Goal: Information Seeking & Learning: Learn about a topic

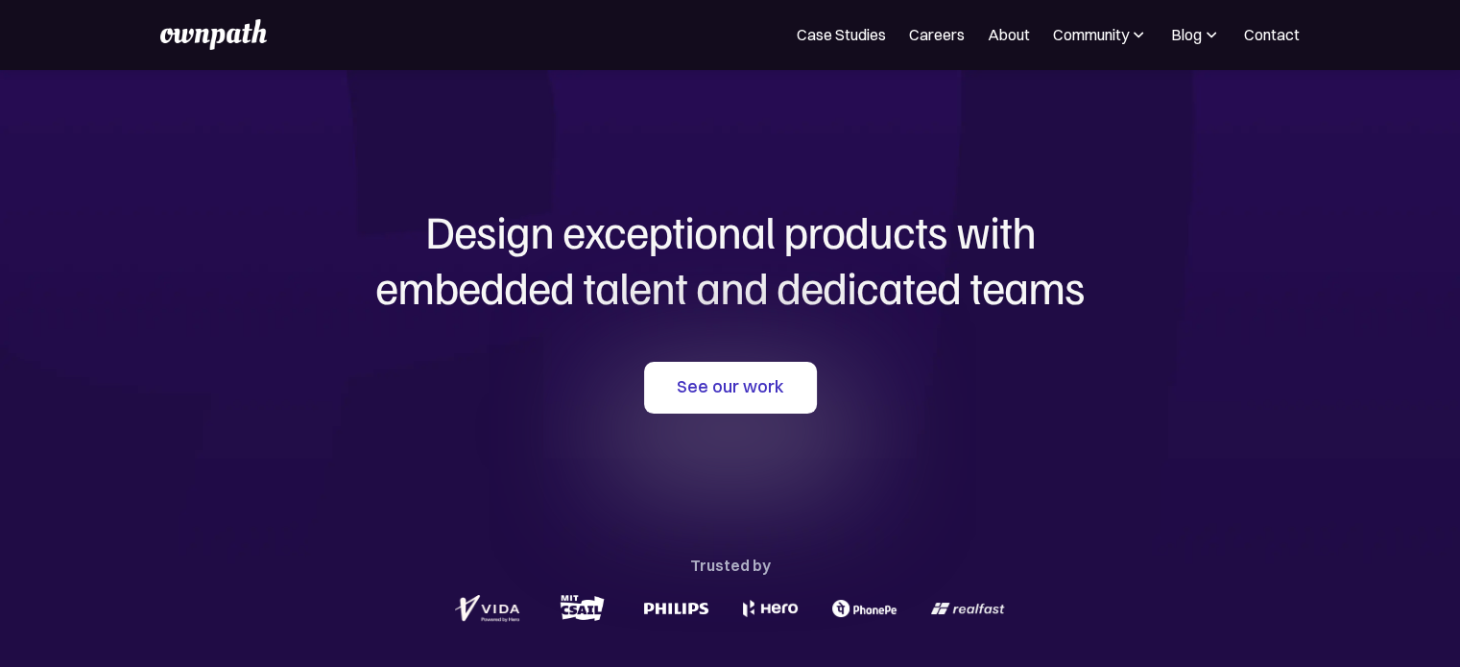
click at [733, 424] on div "See our work Trusted by" at bounding box center [730, 494] width 921 height 265
click at [729, 405] on link "See our work" at bounding box center [730, 388] width 173 height 52
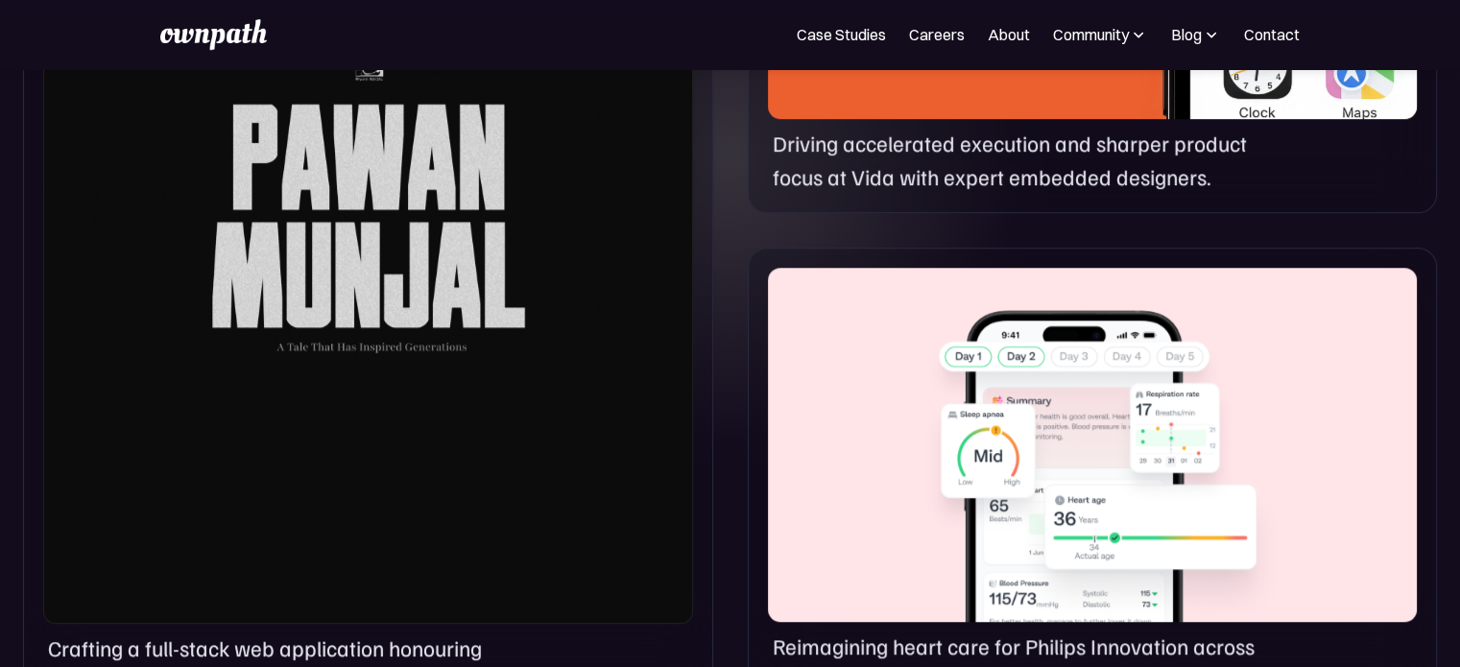
scroll to position [1463, 0]
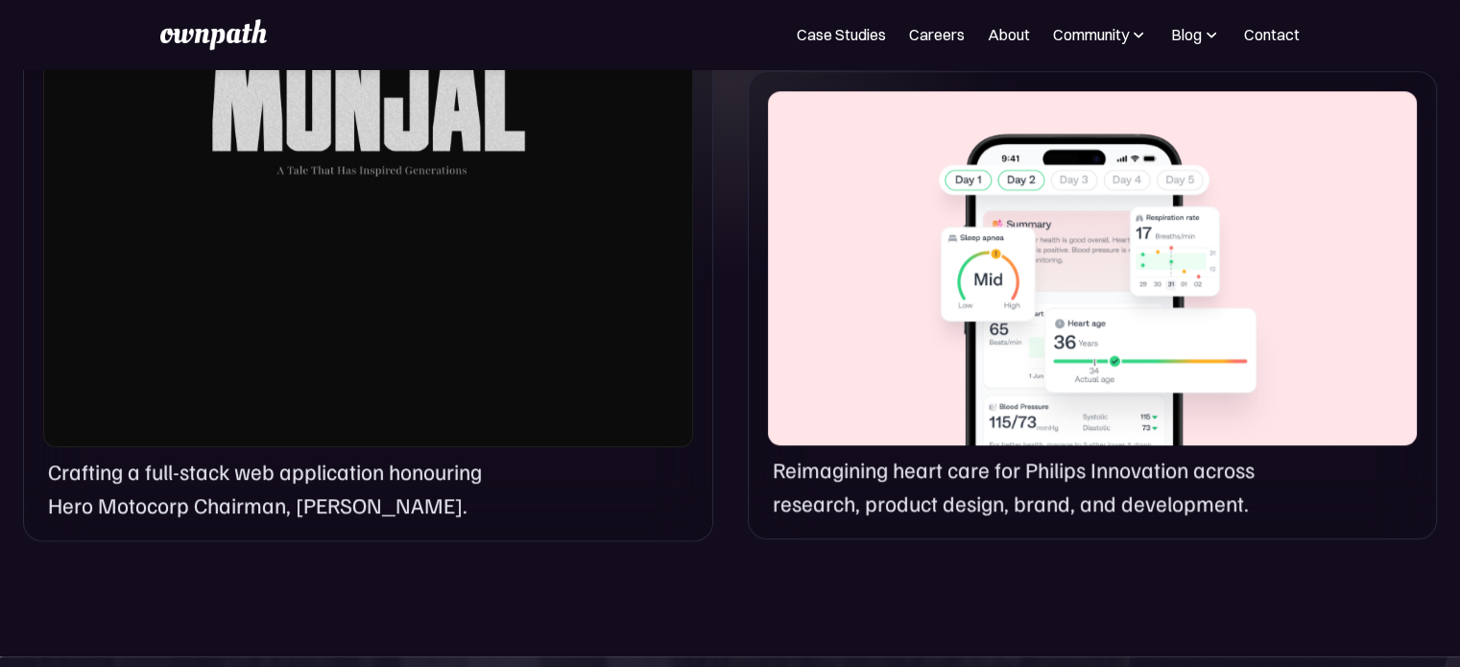
click at [399, 297] on div at bounding box center [368, 18] width 650 height 860
click at [296, 503] on p "Crafting a full-stack web application honouring Hero Motocorp Chairman, Pawan M…" at bounding box center [280, 487] width 464 height 65
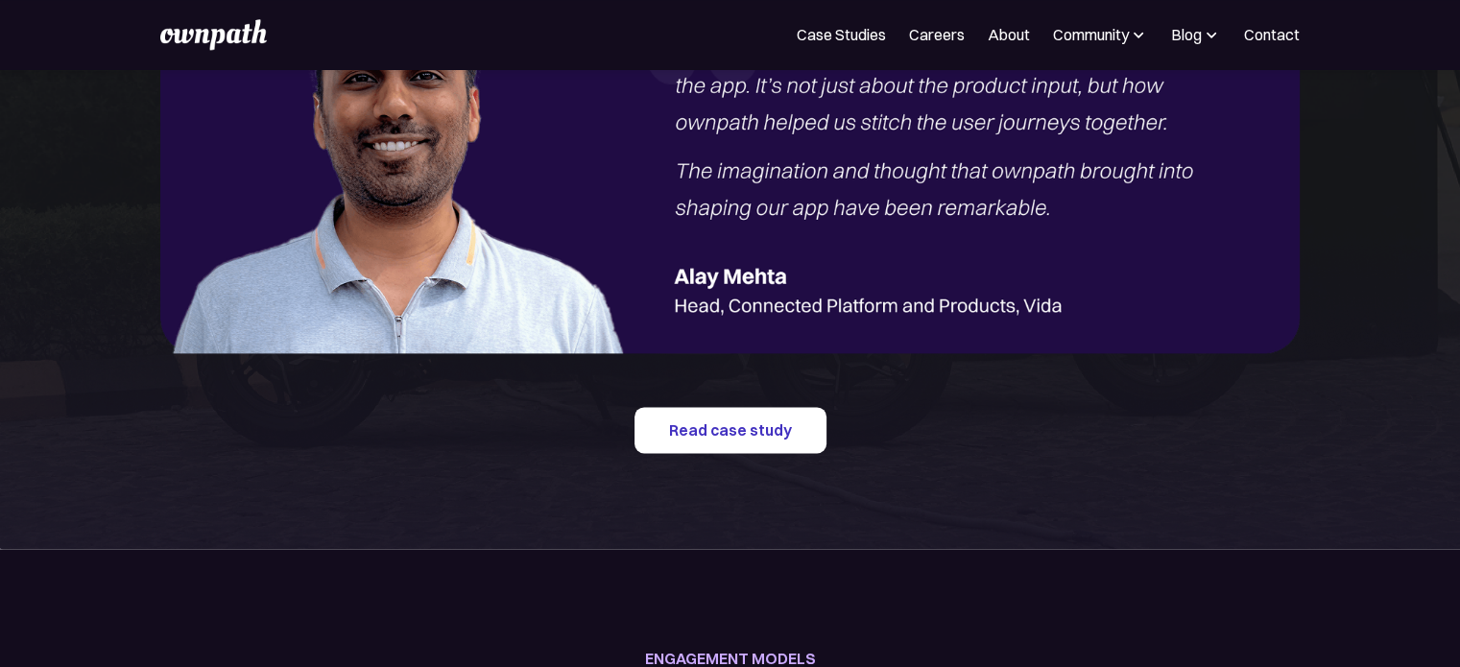
scroll to position [2461, 0]
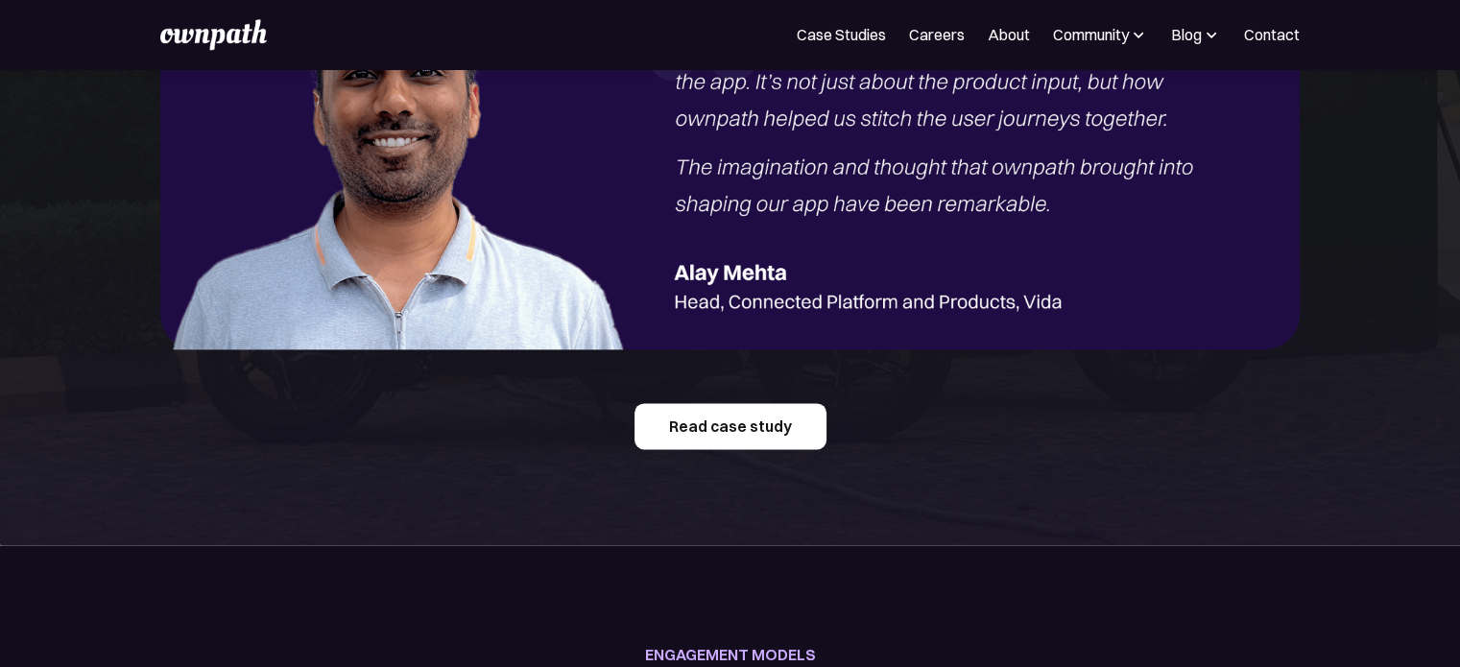
click at [749, 416] on link "Read case study" at bounding box center [730, 426] width 192 height 46
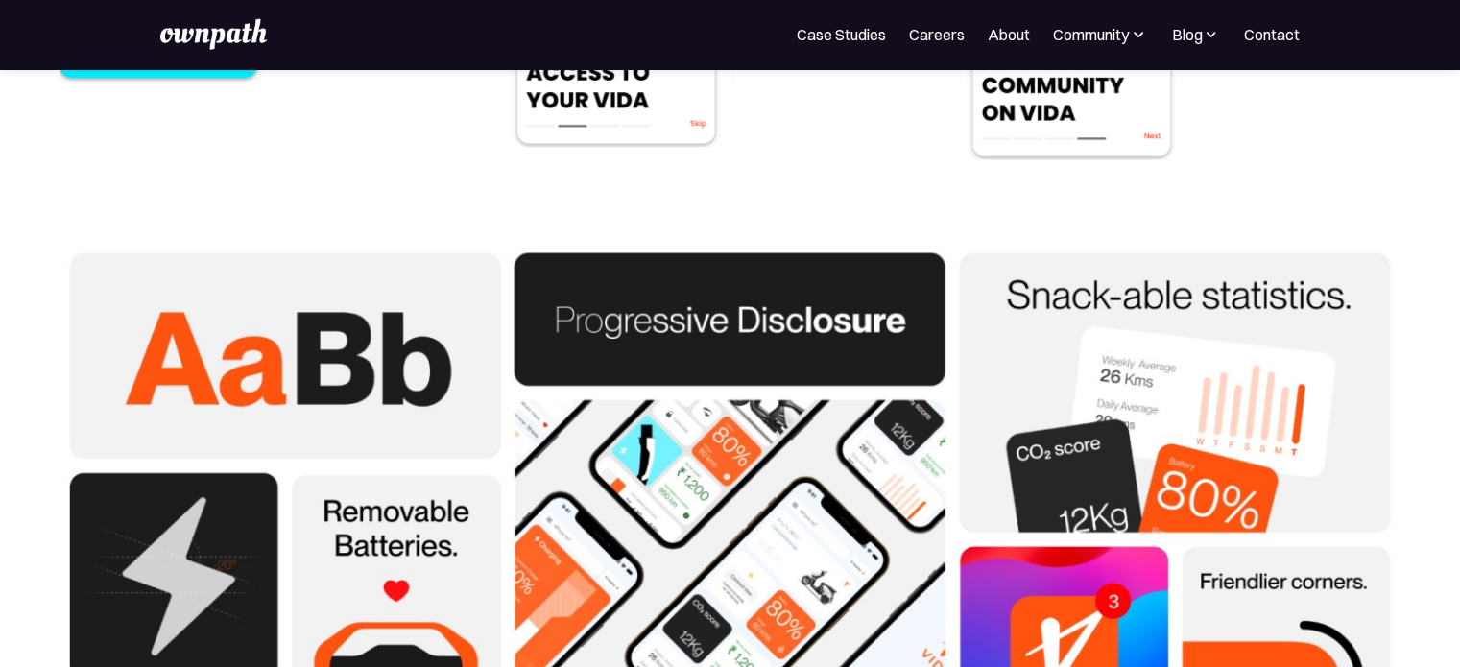
scroll to position [5115, 0]
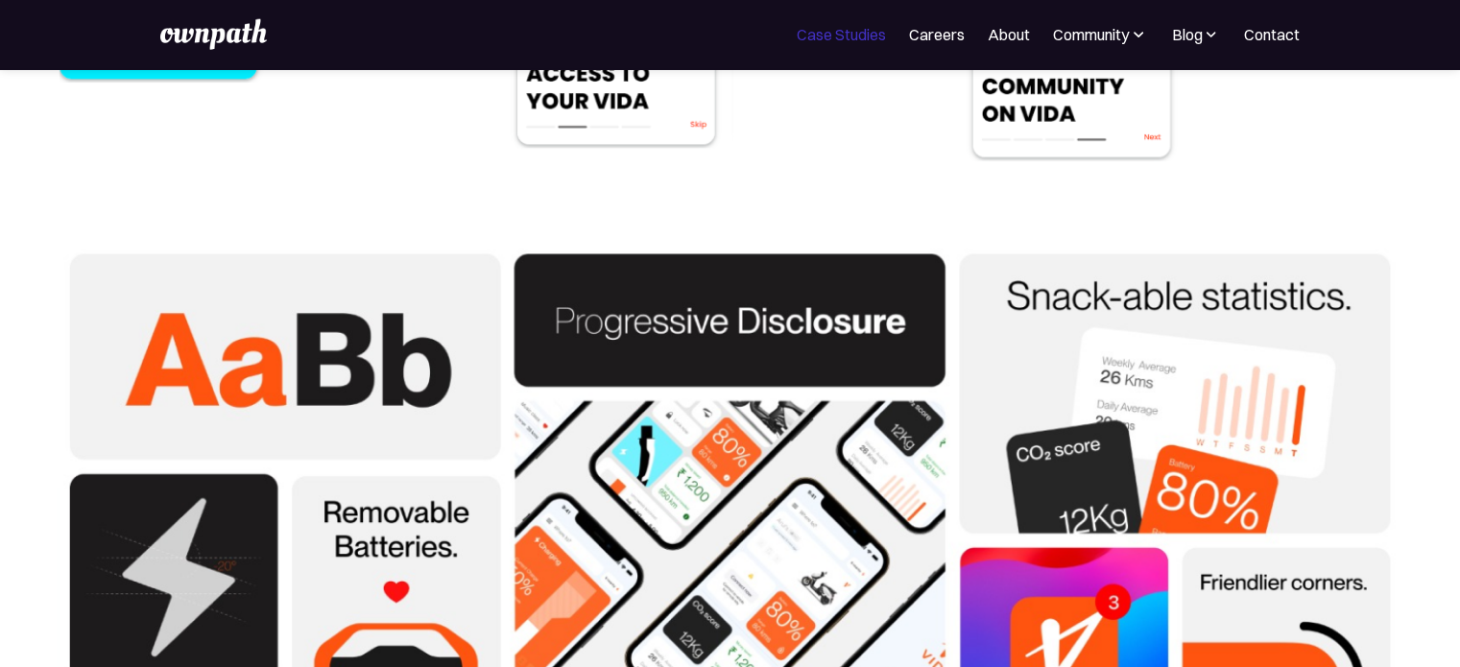
click at [824, 40] on link "Case Studies" at bounding box center [841, 34] width 89 height 23
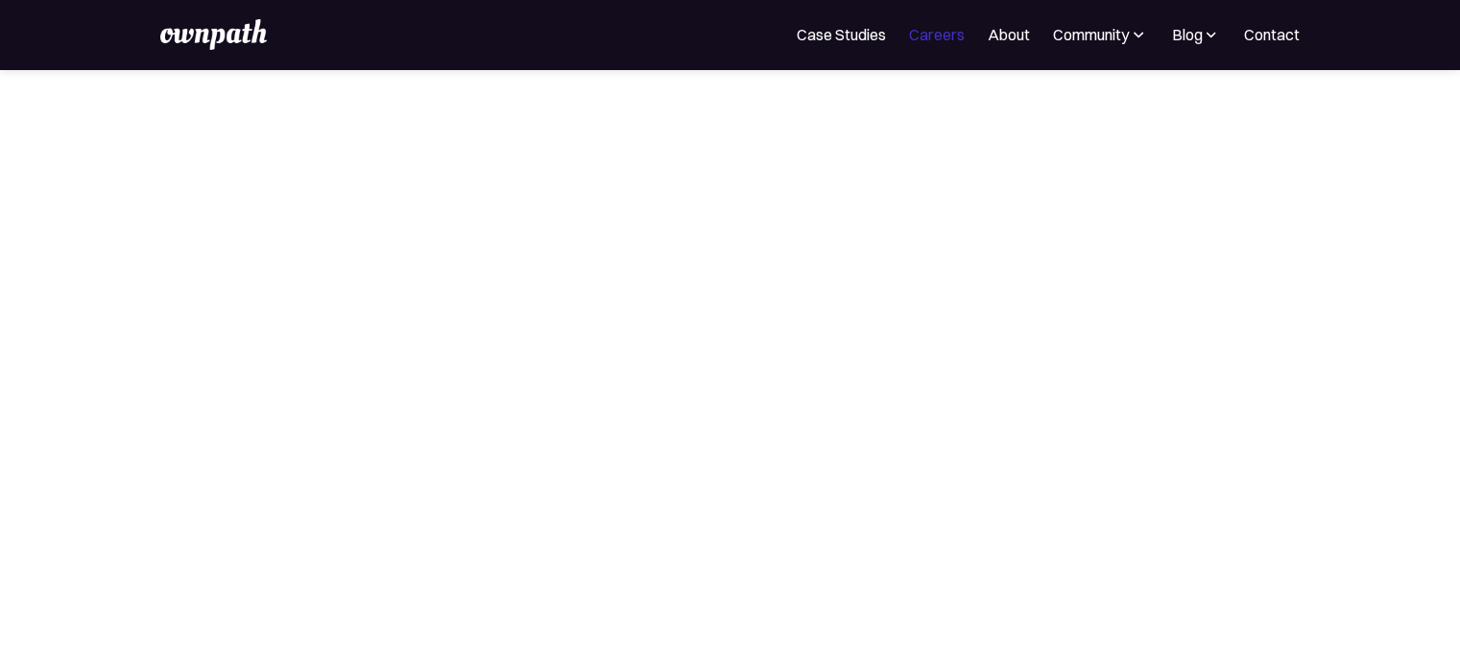
click at [958, 28] on link "Careers" at bounding box center [937, 34] width 56 height 23
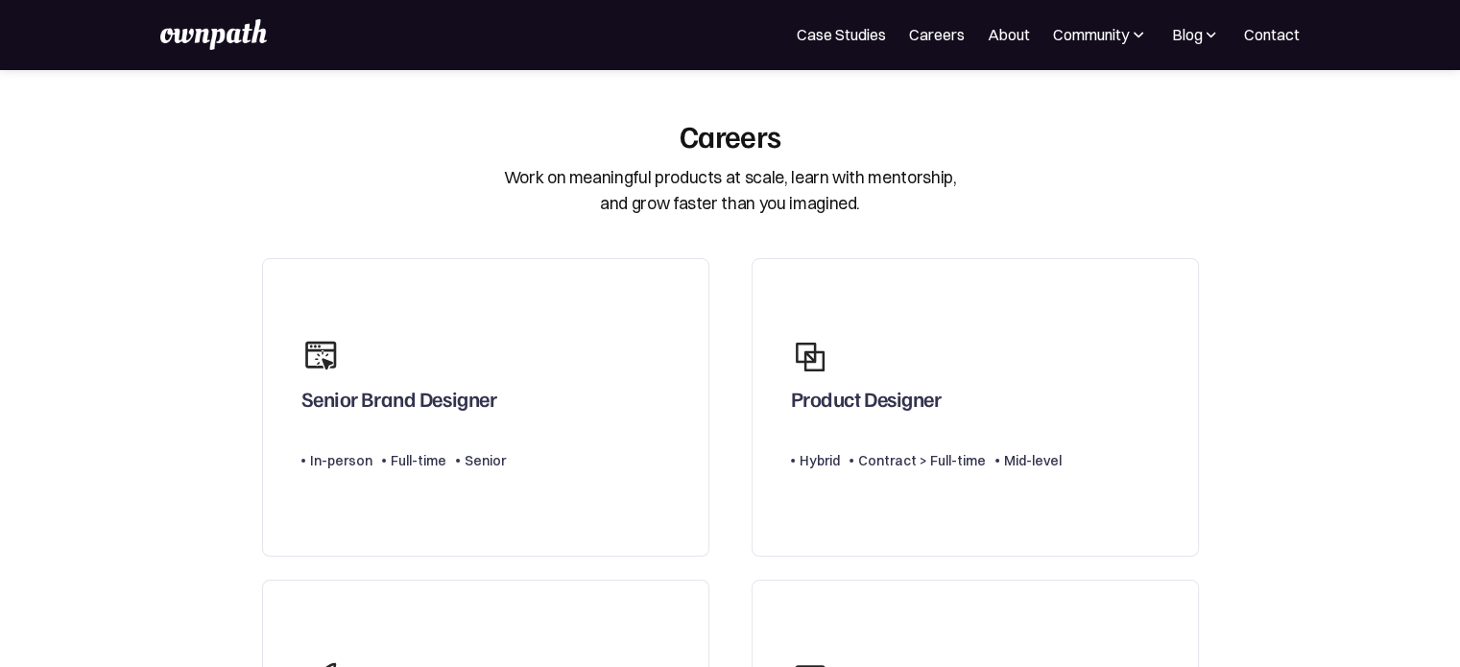
click at [931, 30] on link "Careers" at bounding box center [937, 34] width 56 height 23
click at [833, 28] on link "Case Studies" at bounding box center [841, 34] width 89 height 23
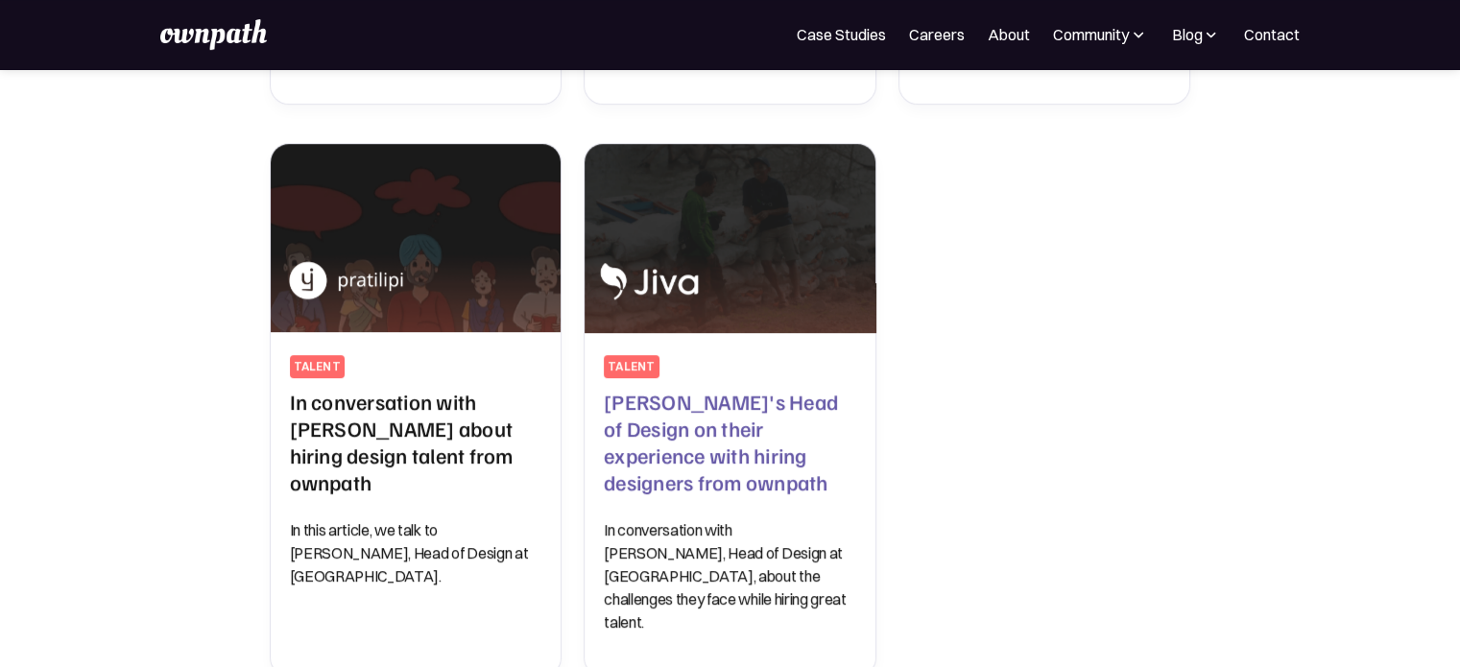
scroll to position [1029, 0]
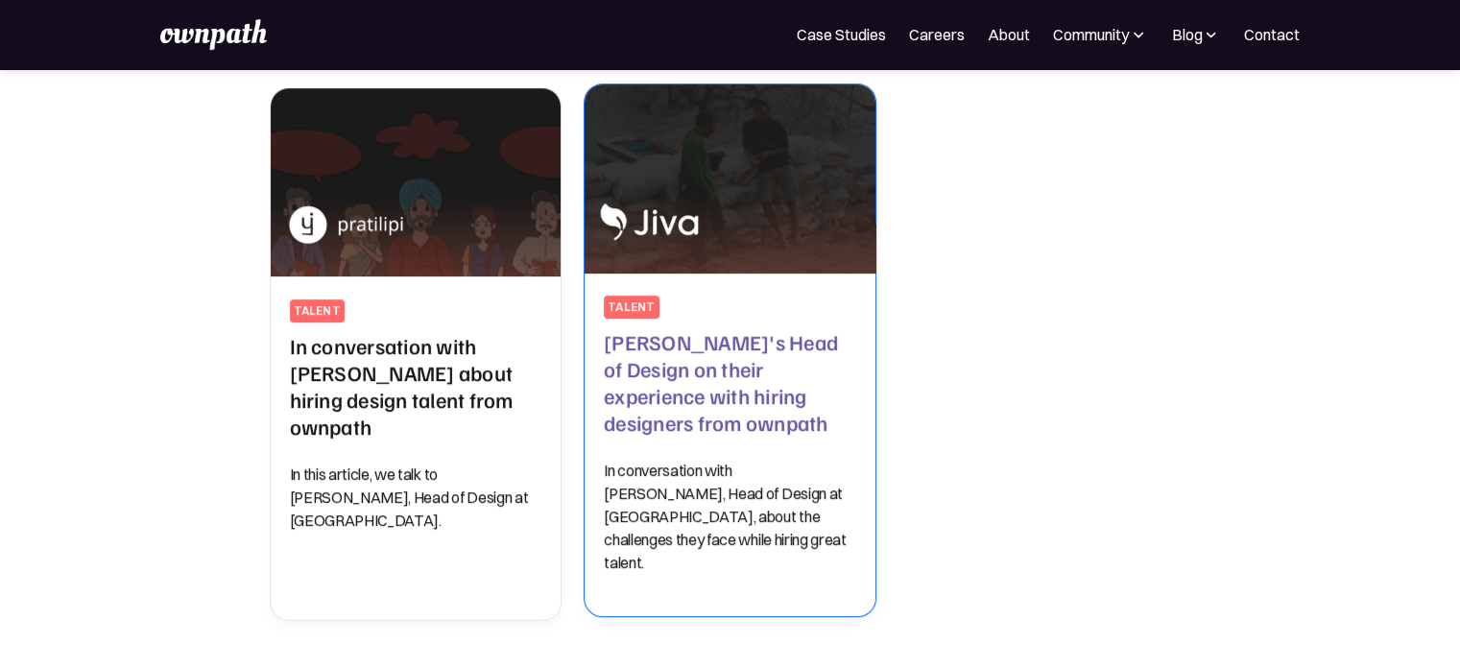
click at [714, 367] on h2 "[PERSON_NAME]'s Head of Design on their experience with hiring designers from o…" at bounding box center [730, 381] width 252 height 107
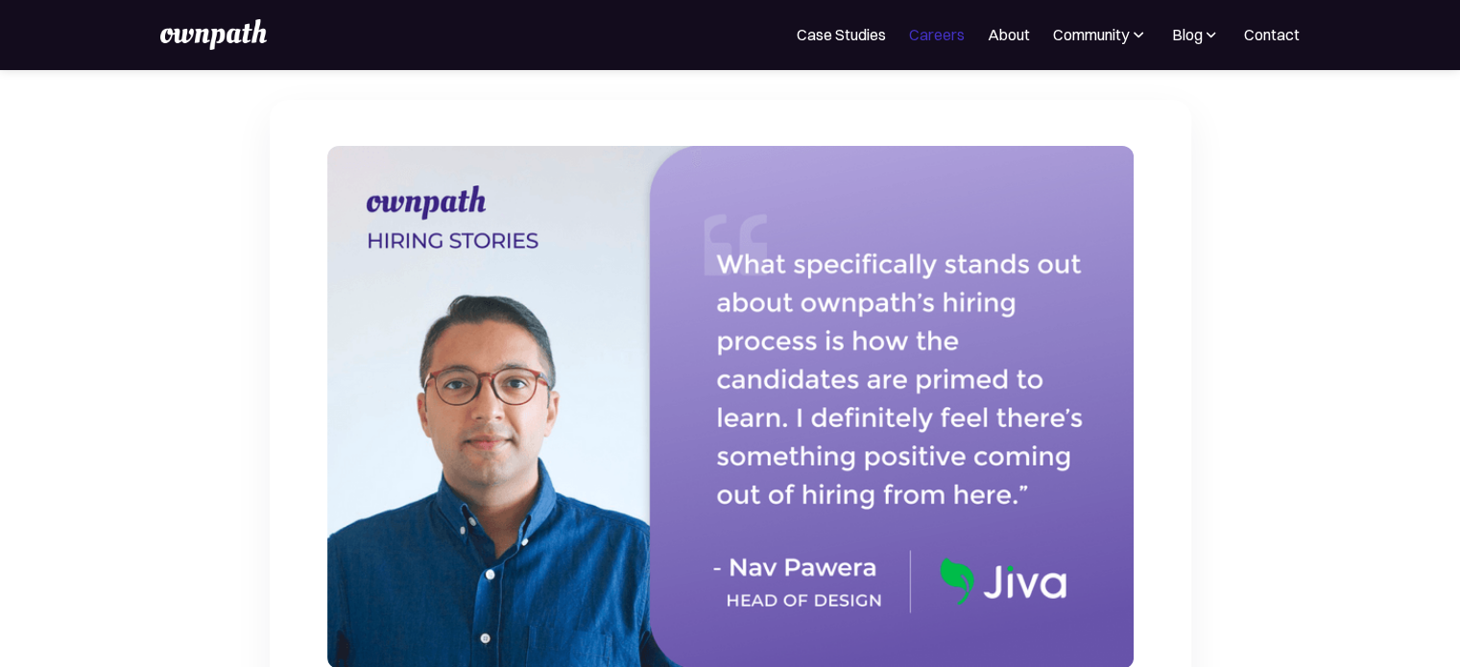
click at [940, 36] on link "Careers" at bounding box center [937, 34] width 56 height 23
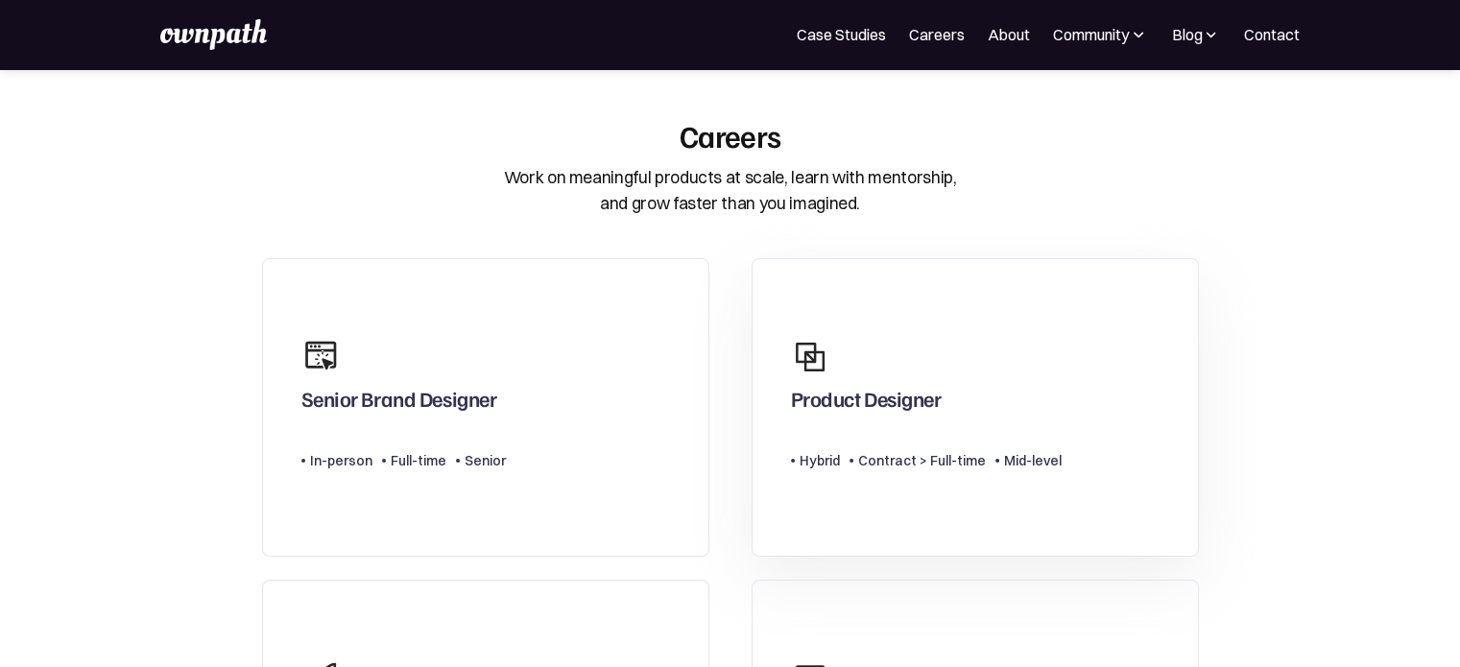
click at [909, 342] on div "Product Designer" at bounding box center [926, 374] width 271 height 92
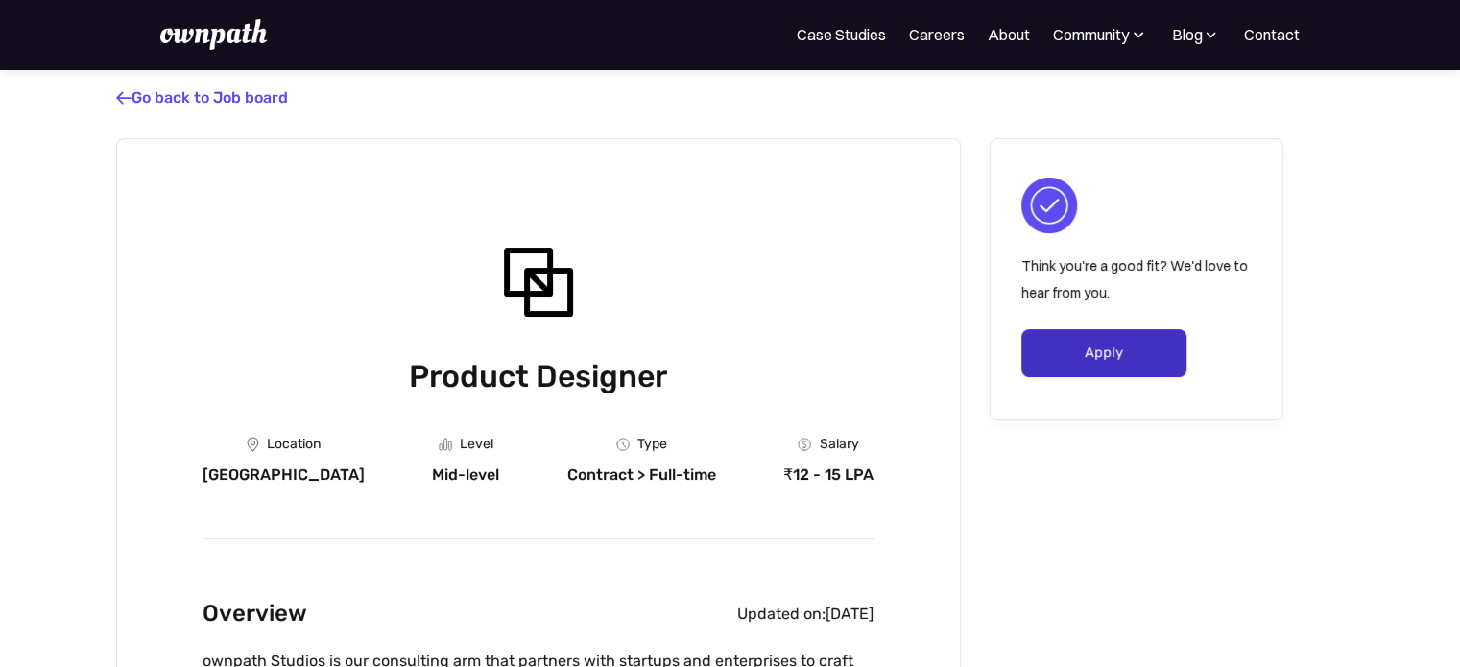
click at [1101, 369] on link "Apply" at bounding box center [1104, 353] width 166 height 48
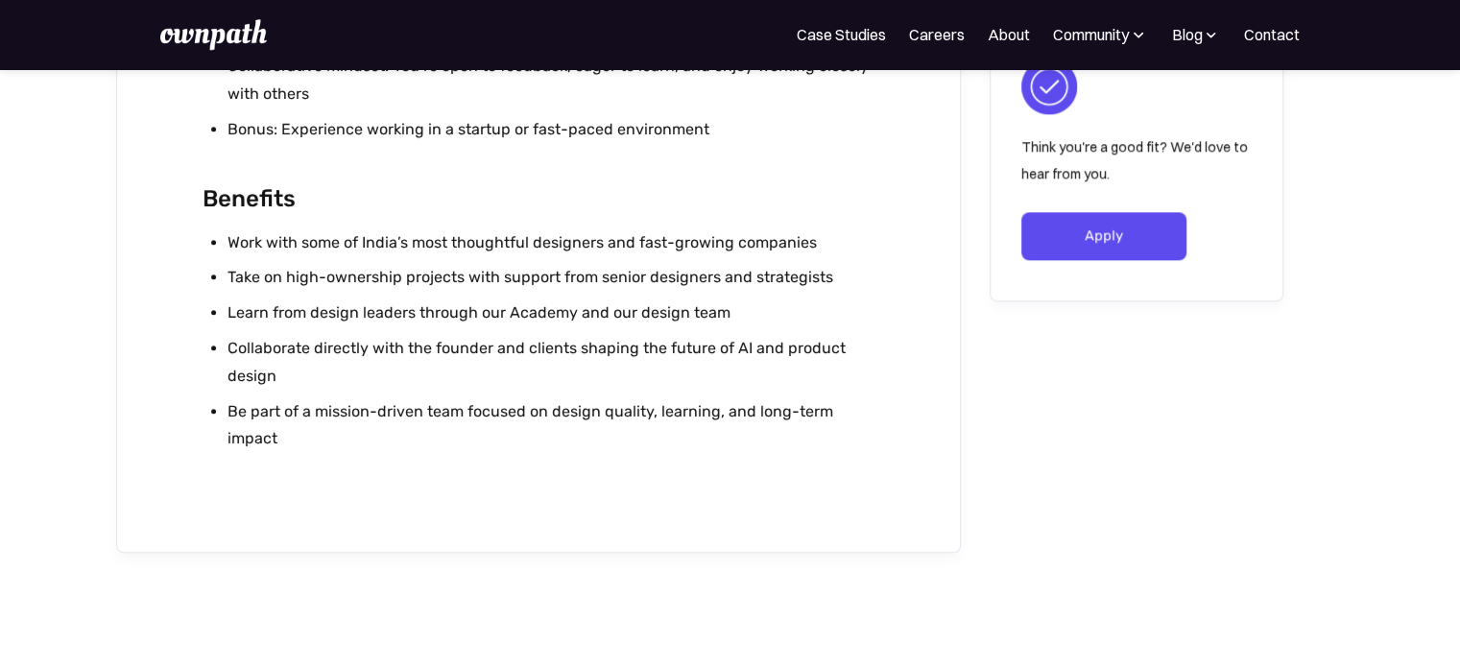
scroll to position [2173, 0]
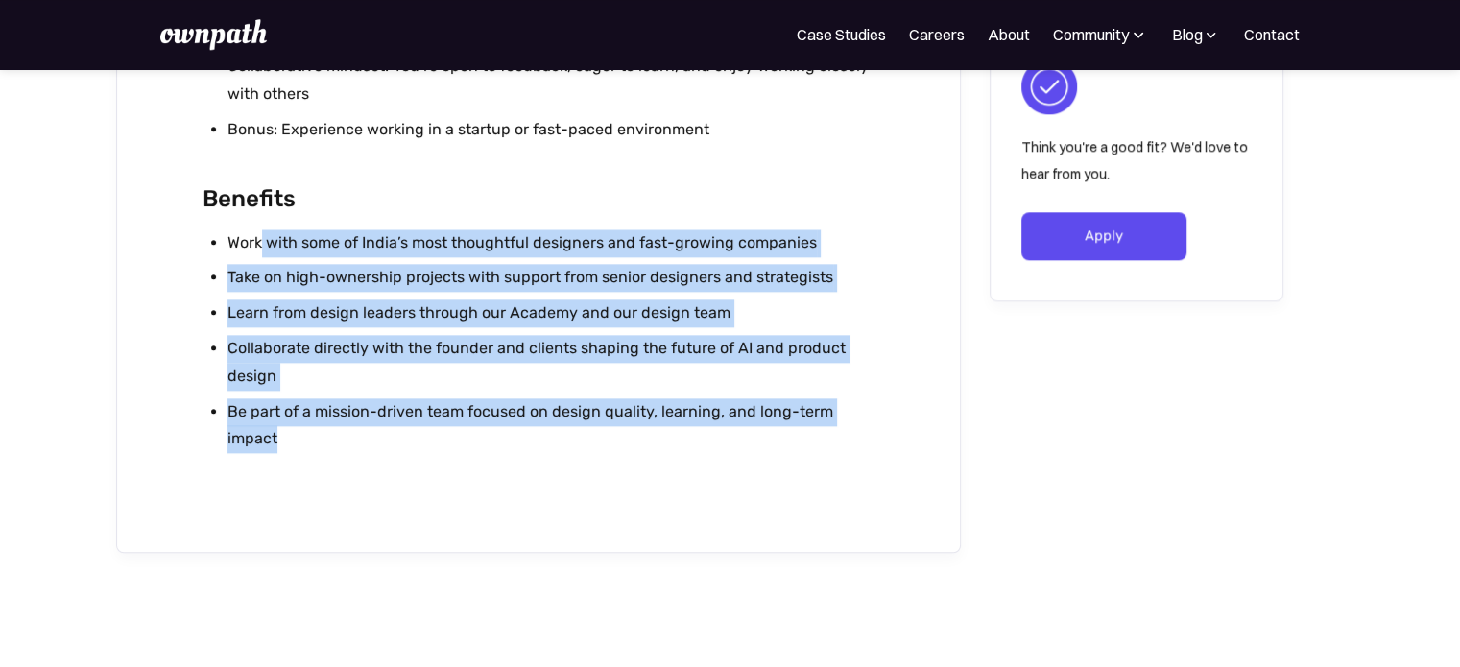
drag, startPoint x: 298, startPoint y: 444, endPoint x: 276, endPoint y: 226, distance: 219.9
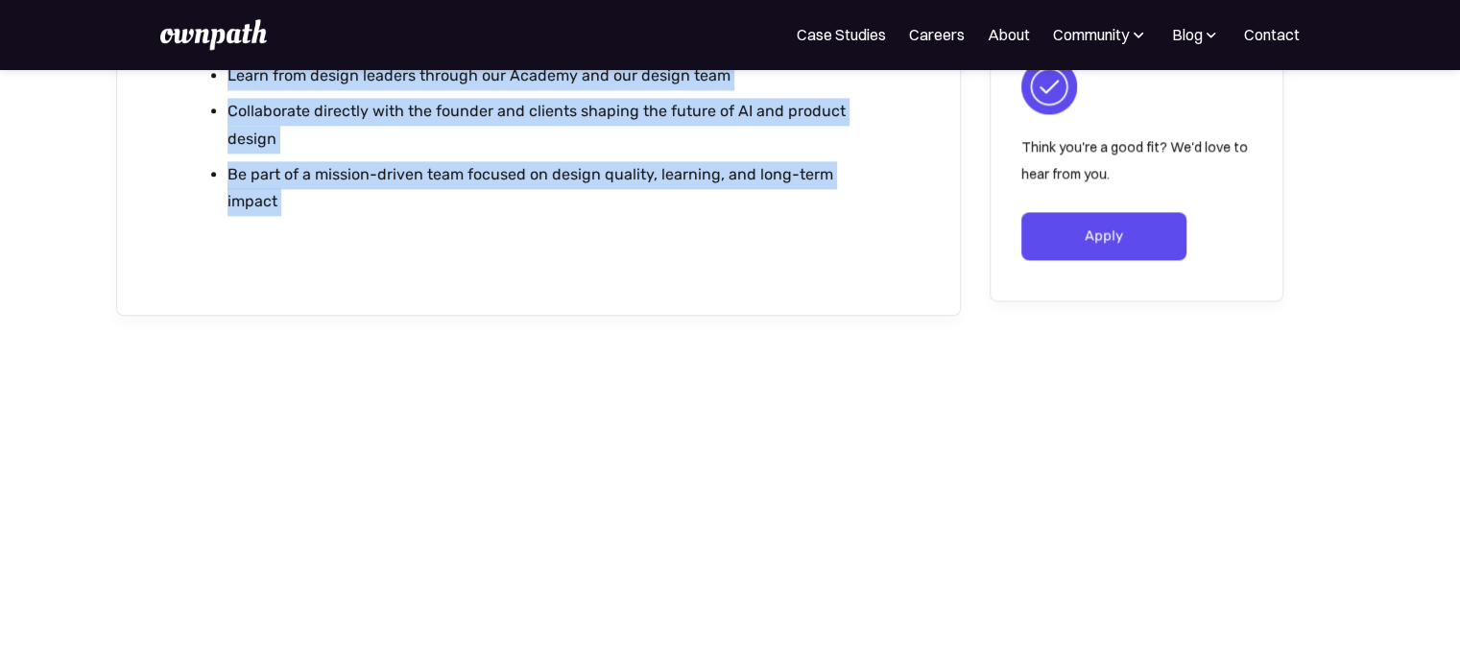
scroll to position [2422, 0]
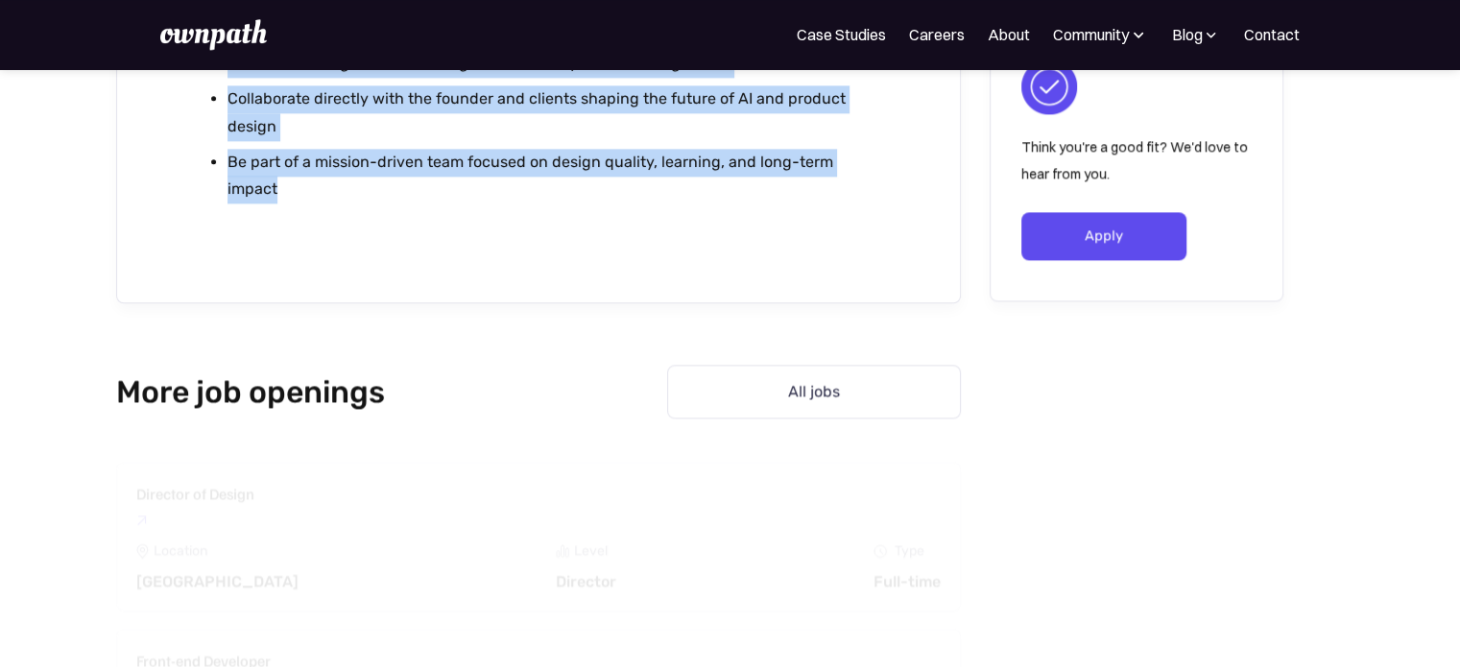
drag, startPoint x: 203, startPoint y: 207, endPoint x: 581, endPoint y: 231, distance: 377.9
copy div "Overview Updated on: August 8, 2025 ownpath Studios is our consulting arm that …"
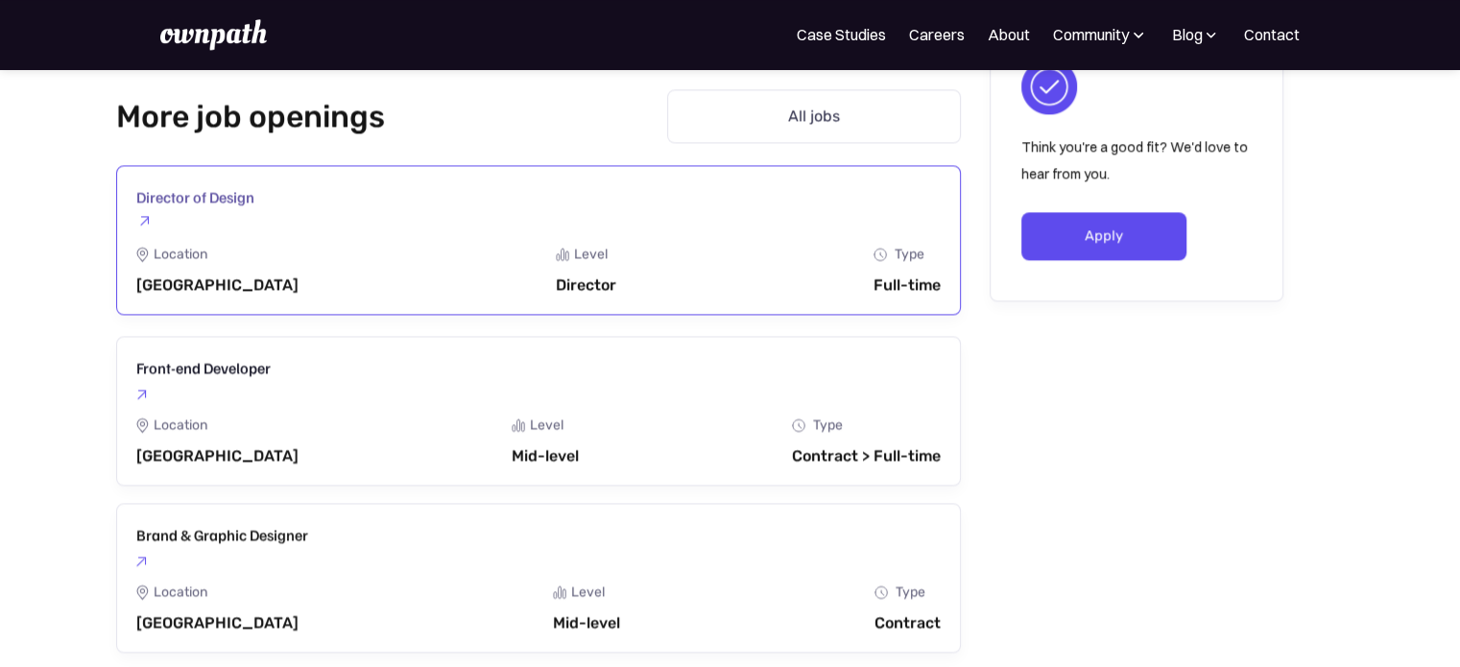
scroll to position [2614, 0]
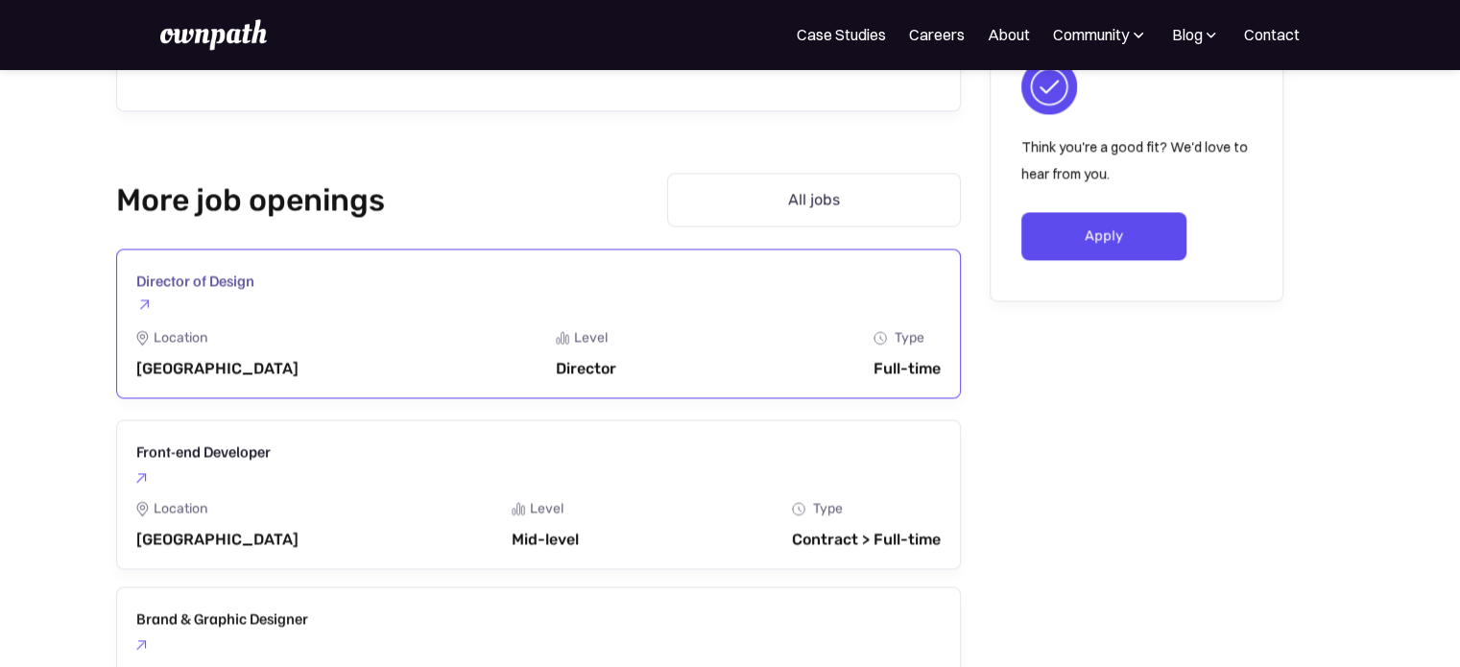
click at [273, 359] on div "Location Bengaluru Level Director Department Type Full-time" at bounding box center [538, 354] width 804 height 48
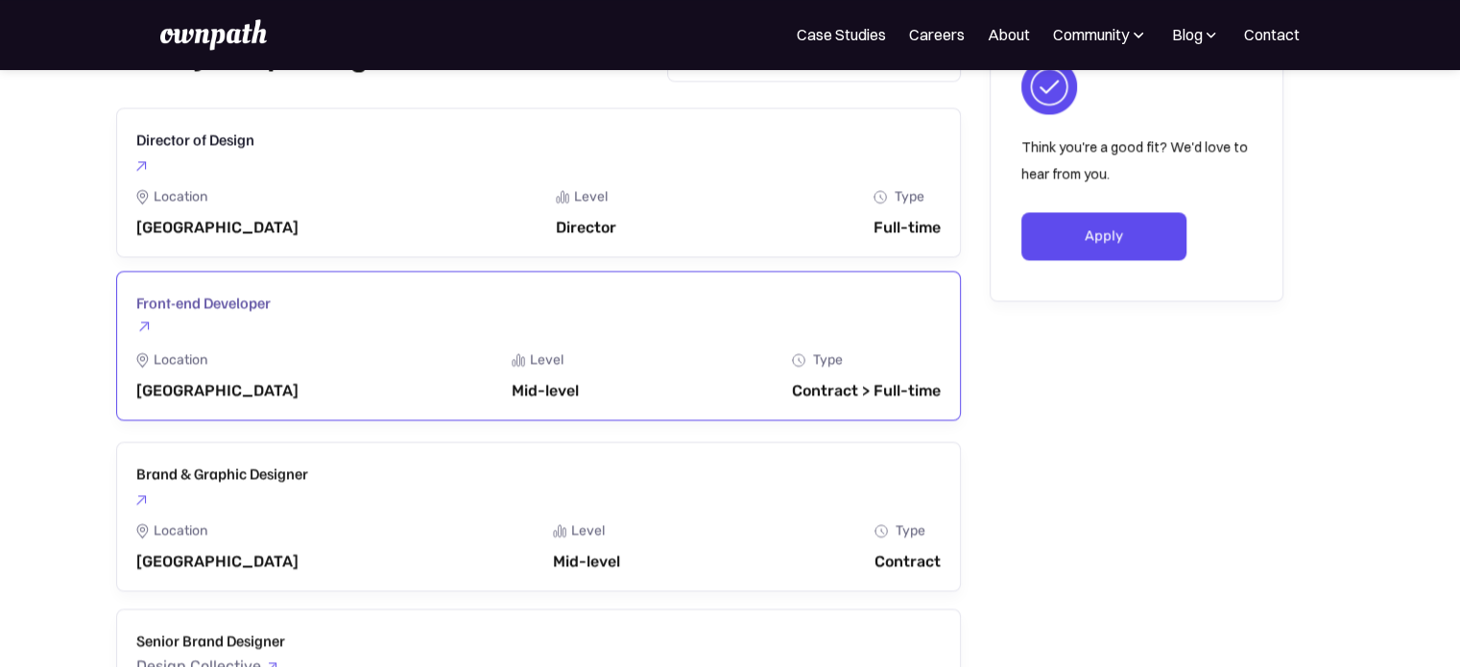
scroll to position [2760, 0]
click at [350, 338] on link "Front-end Developer Design Collective Location Bangalore Level Mid-level Depart…" at bounding box center [538, 345] width 845 height 150
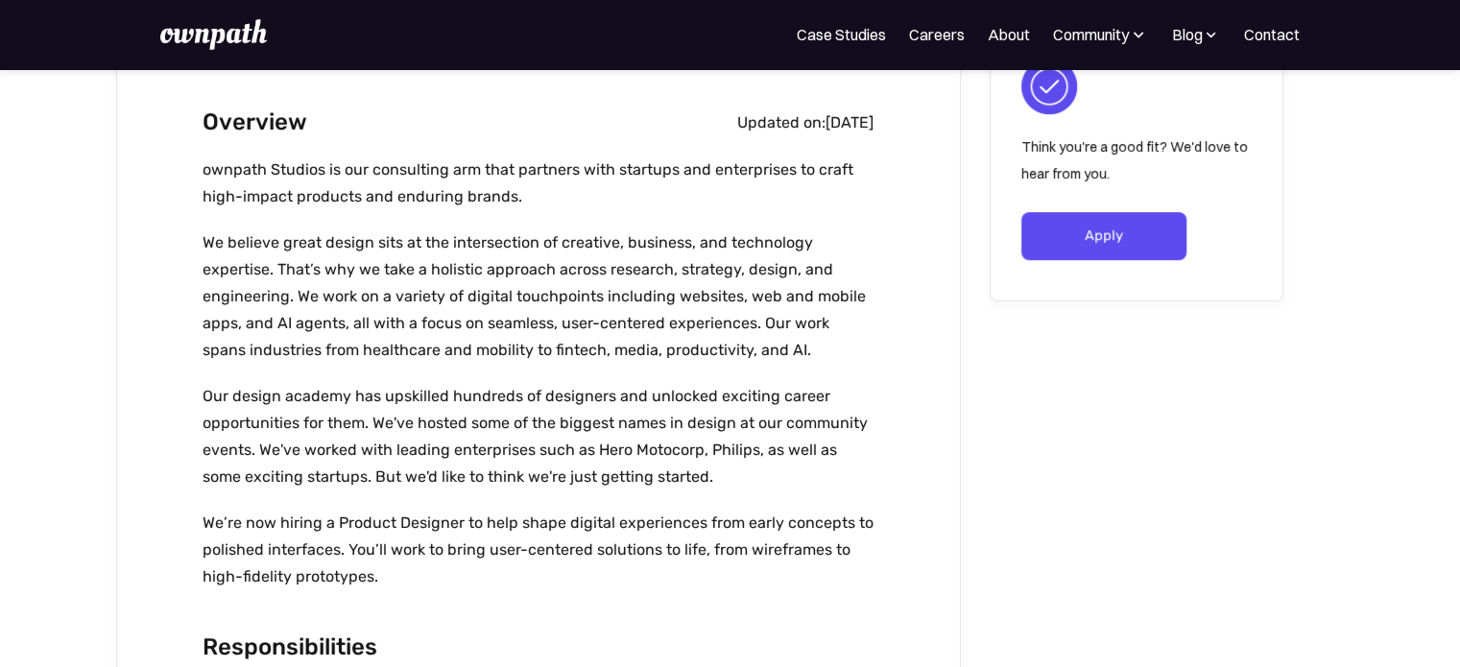
scroll to position [494, 0]
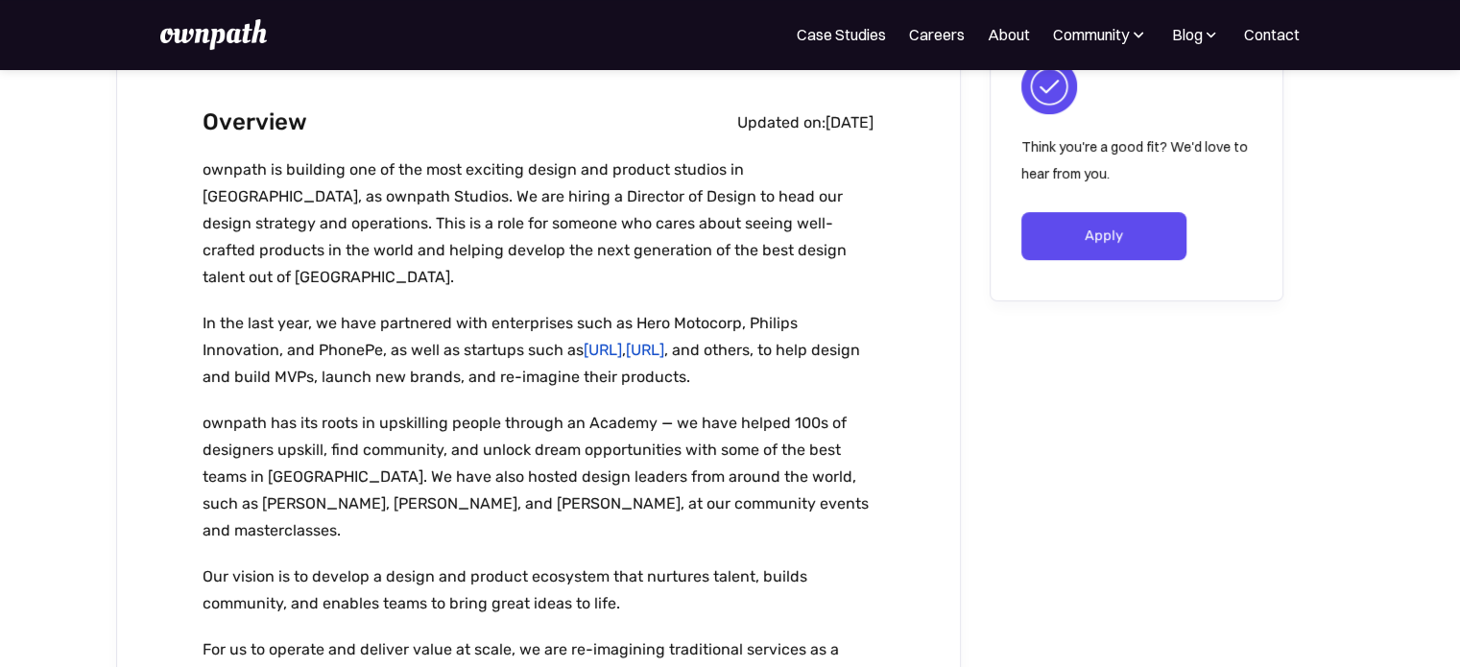
scroll to position [493, 0]
